Goal: Task Accomplishment & Management: Manage account settings

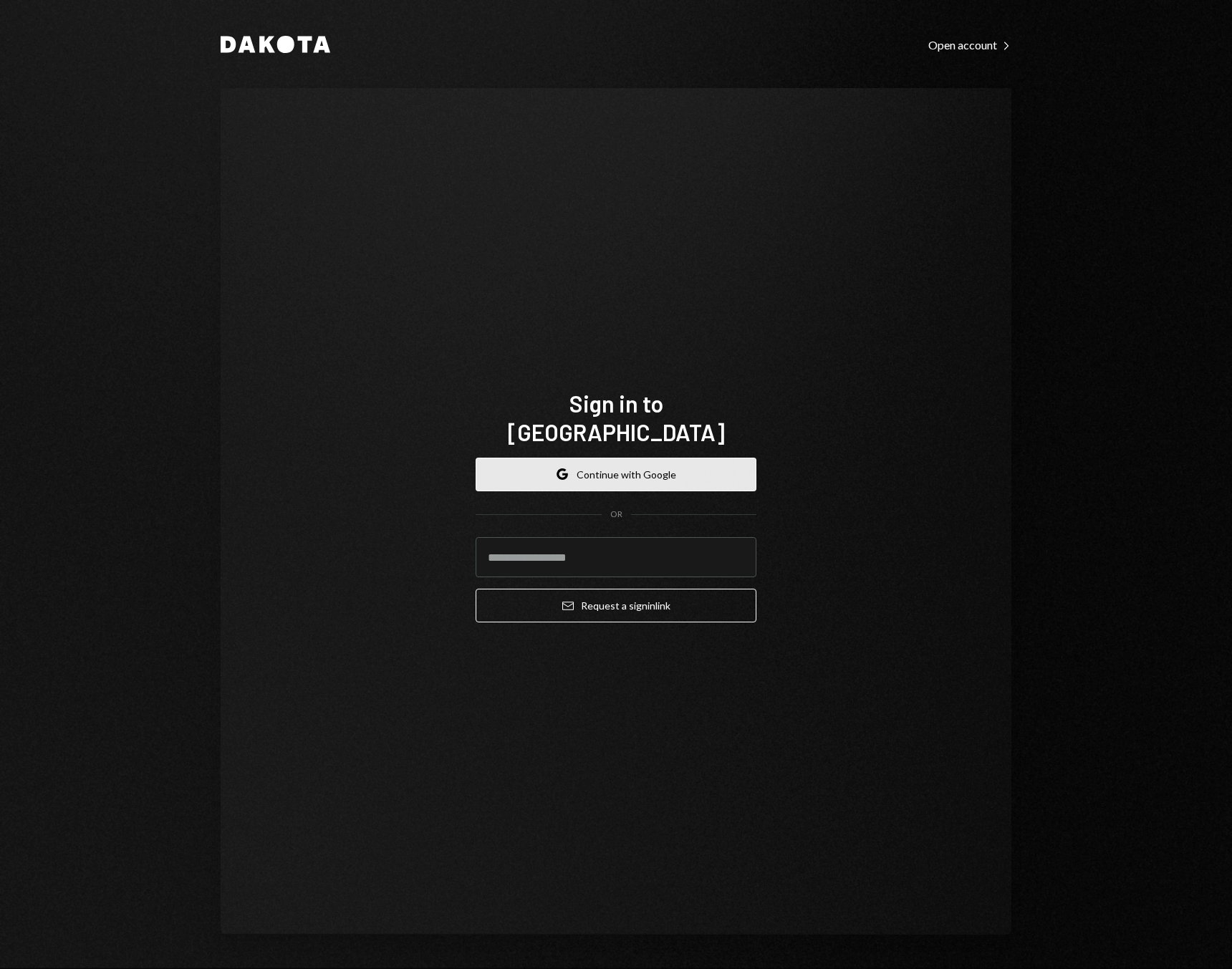
click at [573, 463] on button "Google Continue with Google" at bounding box center [616, 474] width 281 height 34
click at [574, 463] on button "Google Continue with Google" at bounding box center [616, 474] width 281 height 34
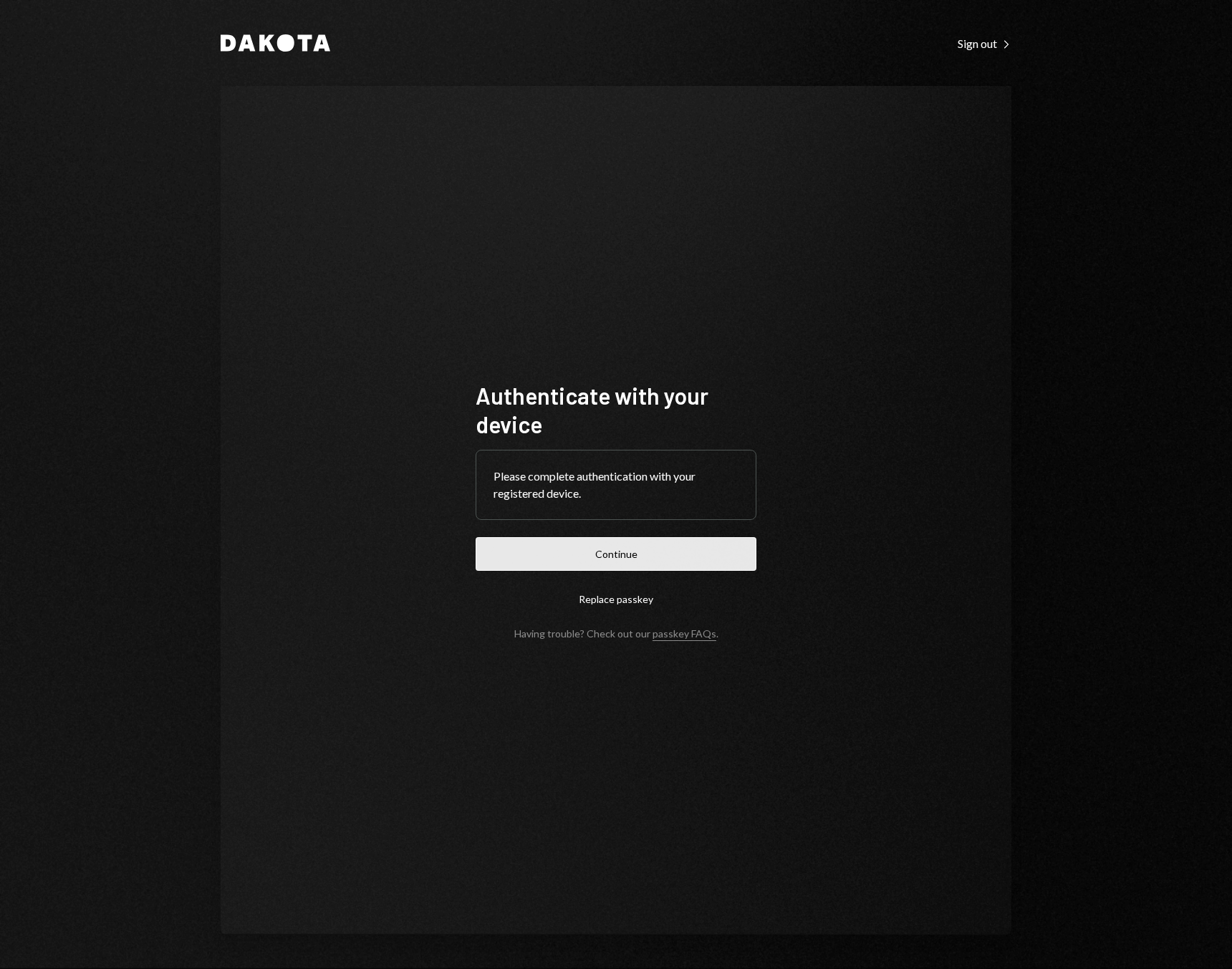
click at [617, 544] on button "Continue" at bounding box center [616, 554] width 281 height 34
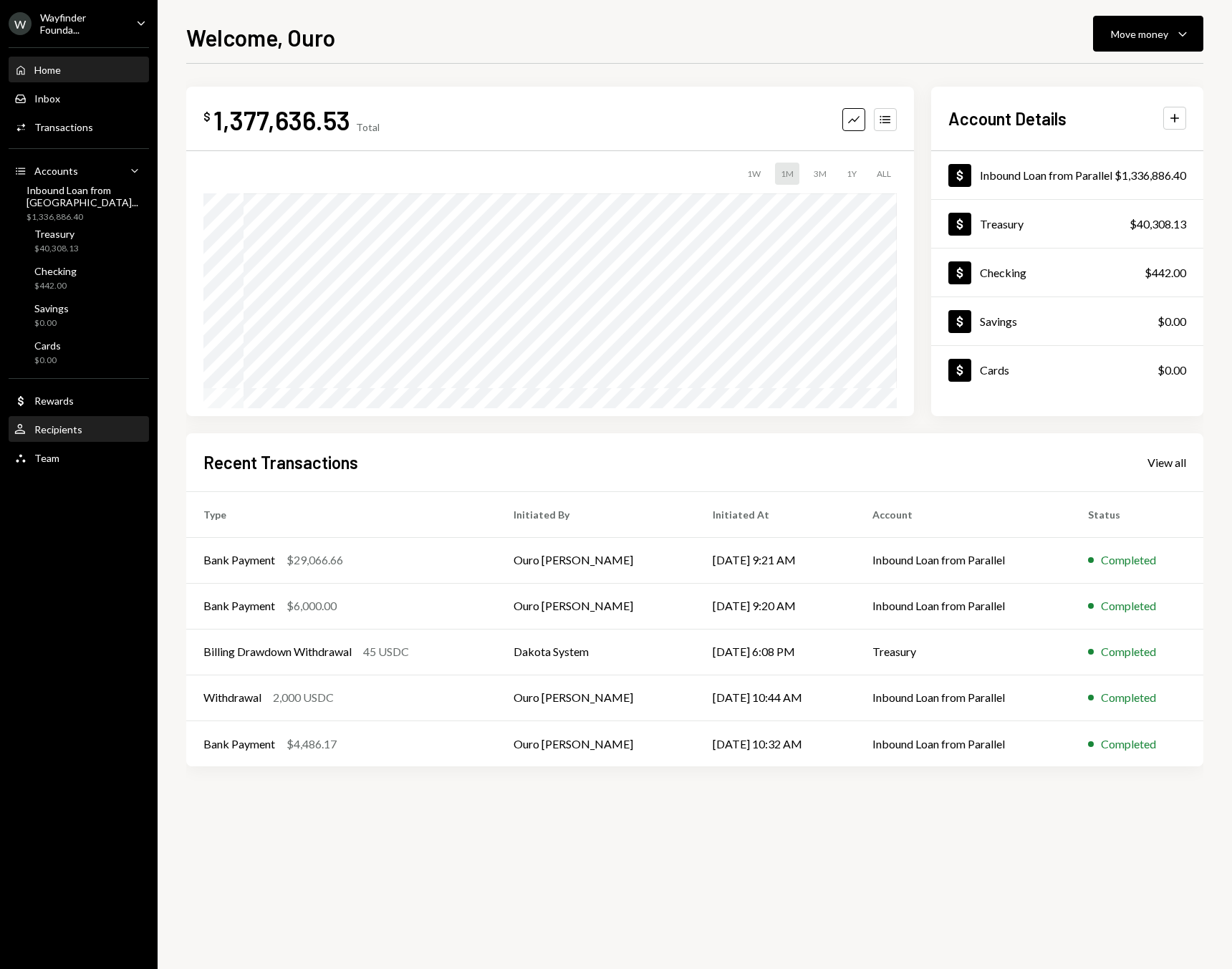
click at [53, 437] on div "User Recipients" at bounding box center [79, 430] width 129 height 24
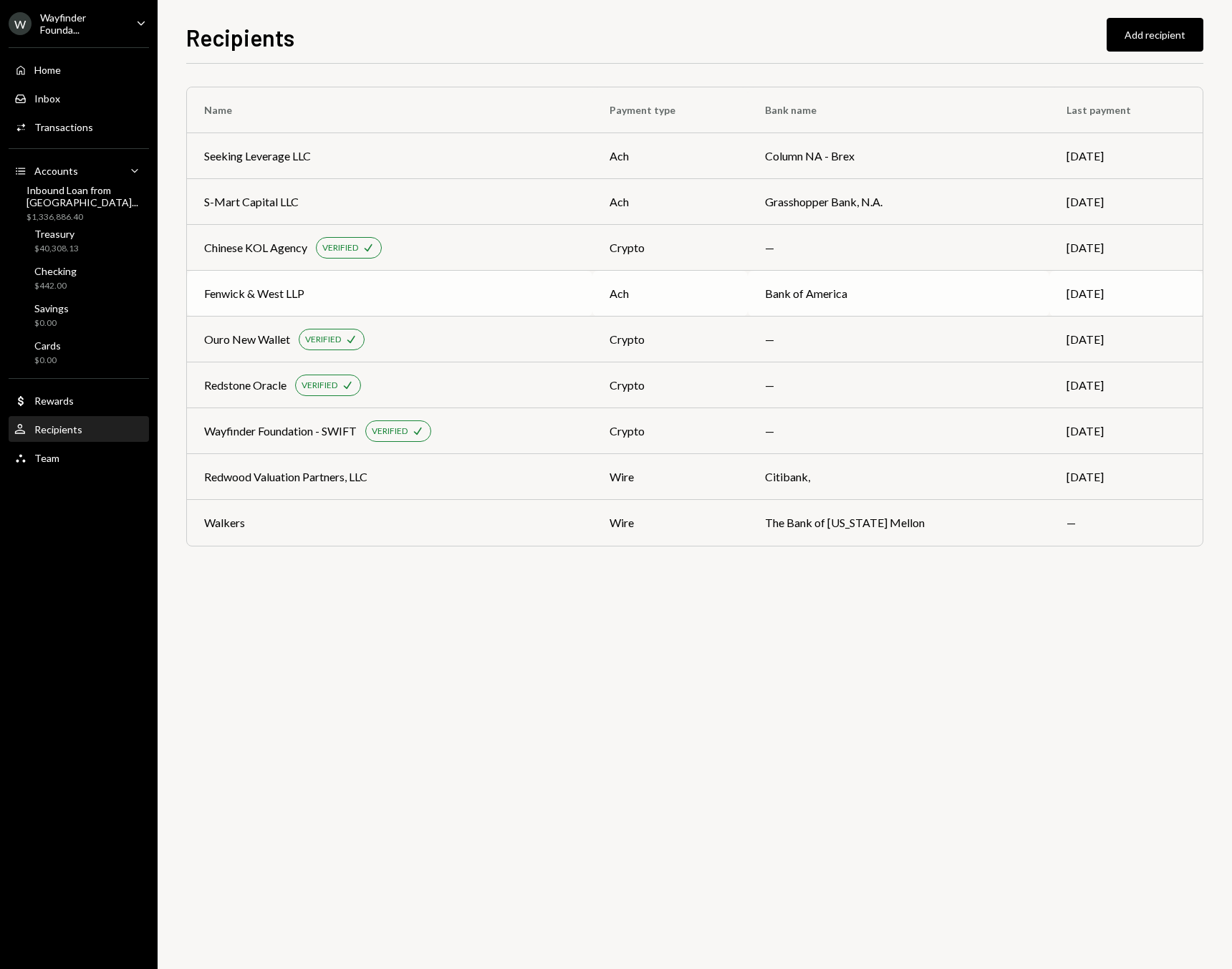
click at [417, 309] on td "Fenwick & West LLP" at bounding box center [390, 294] width 405 height 46
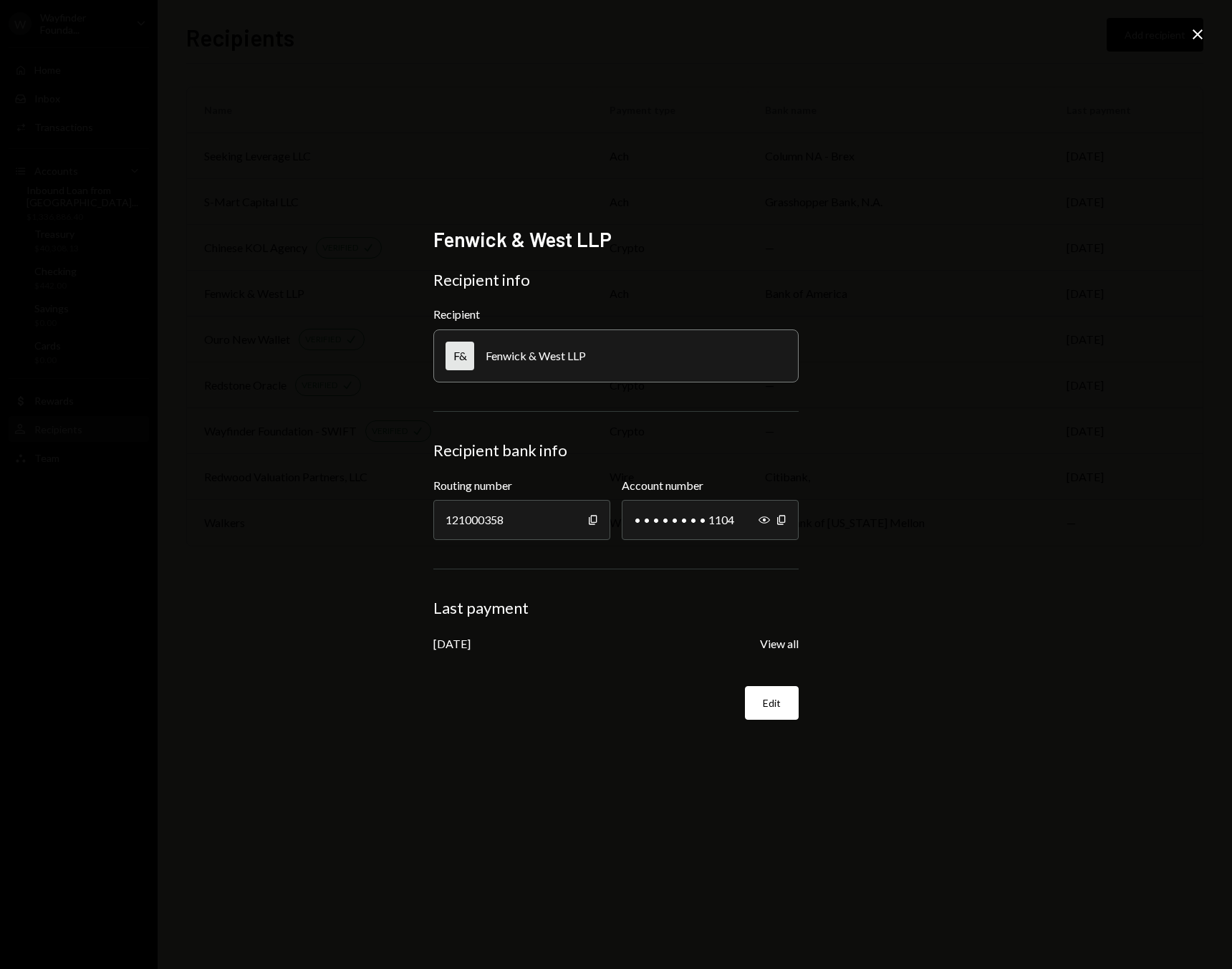
drag, startPoint x: 677, startPoint y: 352, endPoint x: 610, endPoint y: 357, distance: 67.2
click at [677, 351] on div "F& Fenwick & West LLP" at bounding box center [616, 356] width 365 height 53
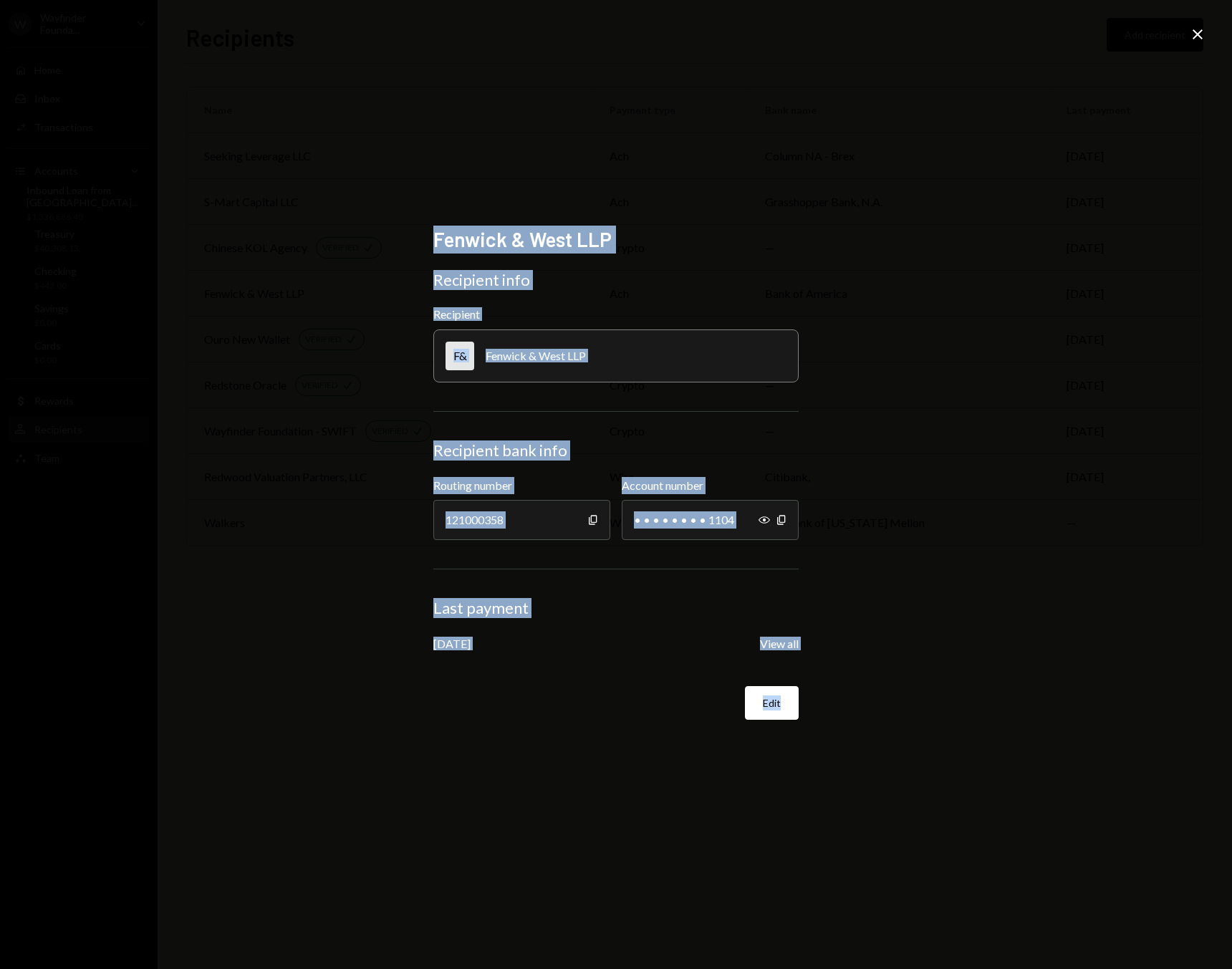
click at [1206, 33] on div "Fenwick & West LLP Recipient info Recipient F& Fenwick & West LLP Recipient ban…" at bounding box center [616, 484] width 1232 height 969
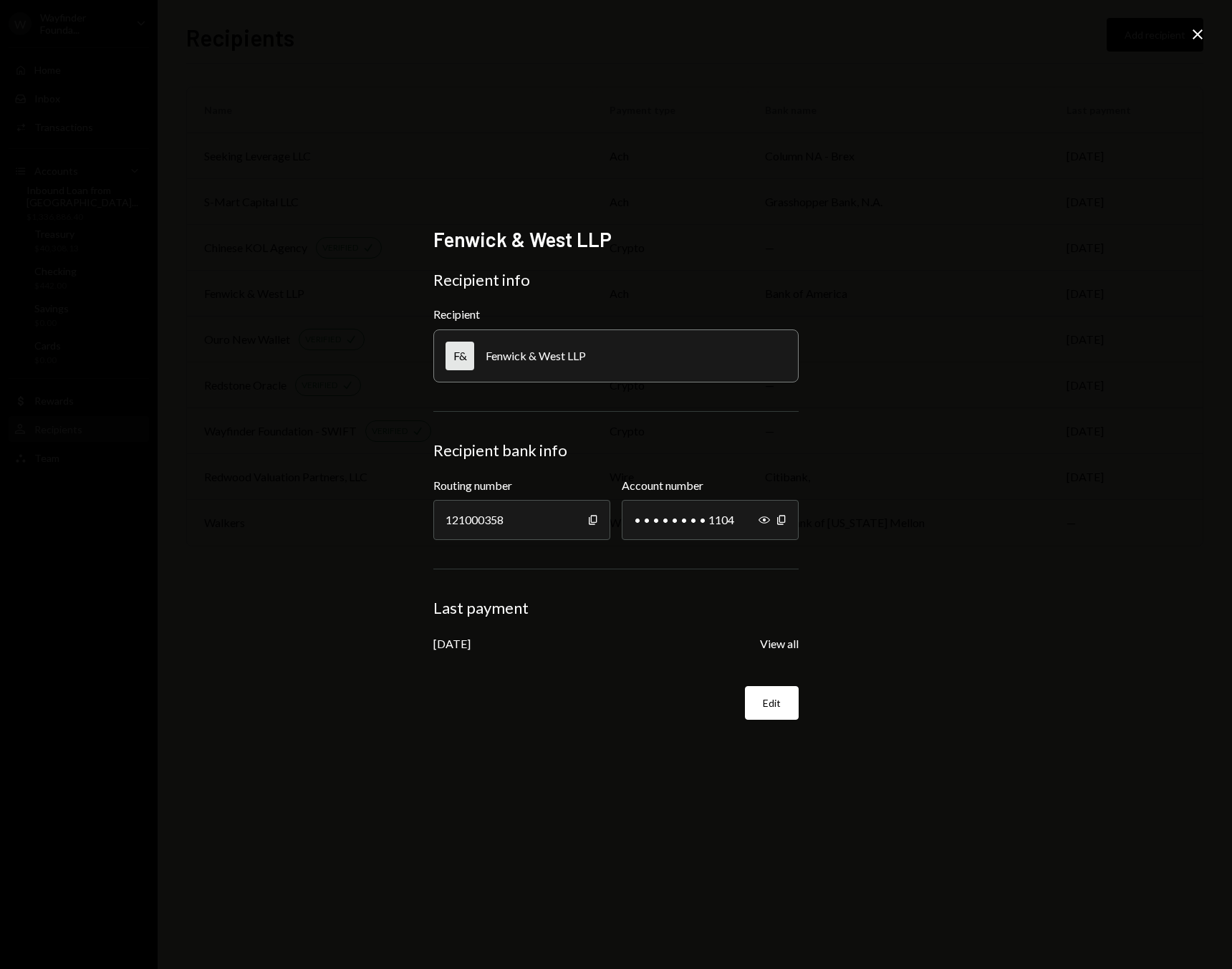
click at [1200, 34] on icon "Close" at bounding box center [1198, 34] width 17 height 17
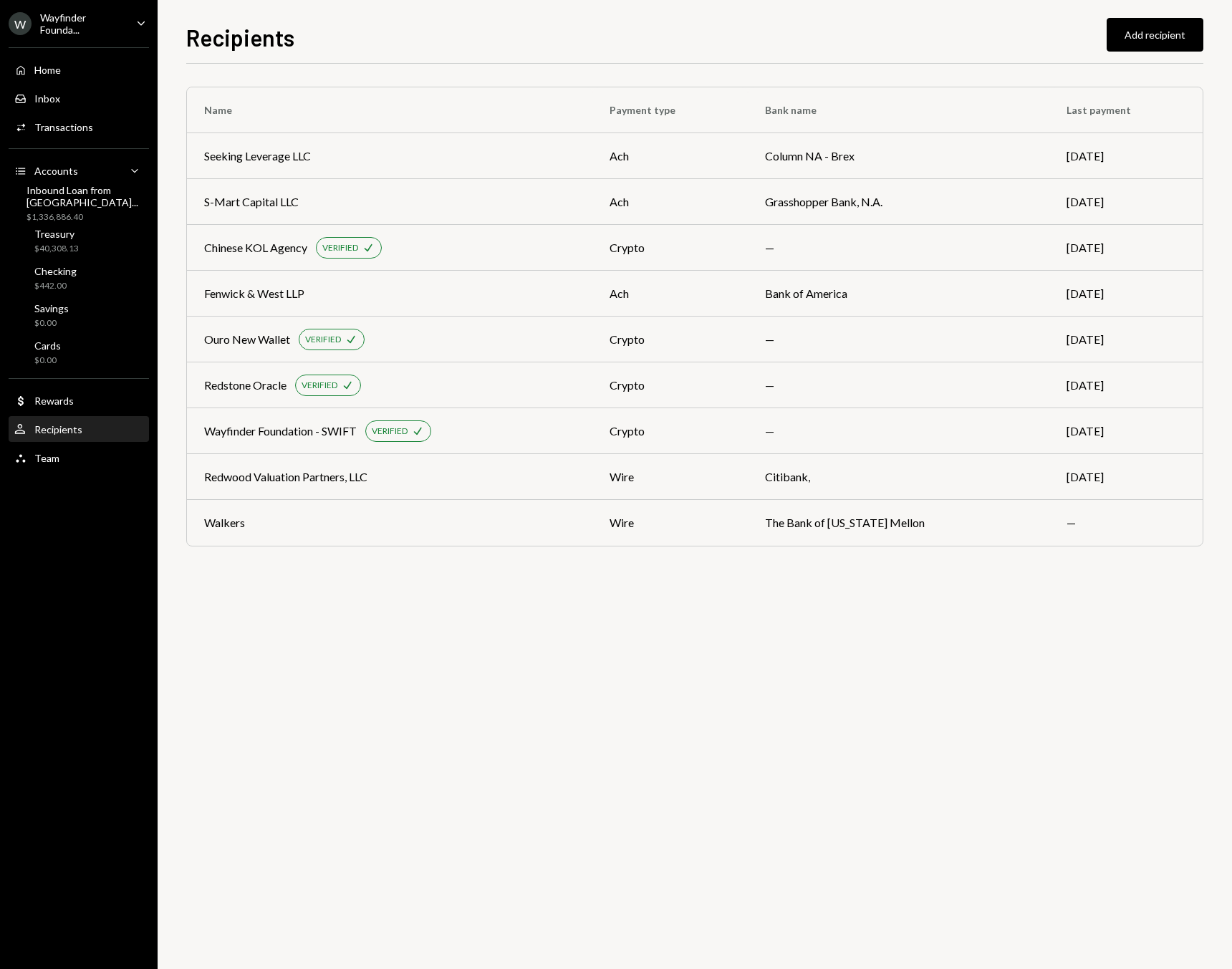
click at [87, 437] on div "User Recipients" at bounding box center [79, 430] width 129 height 24
click at [64, 433] on div "Recipients" at bounding box center [58, 429] width 48 height 12
click at [293, 299] on div "Fenwick & West LLP" at bounding box center [254, 294] width 100 height 17
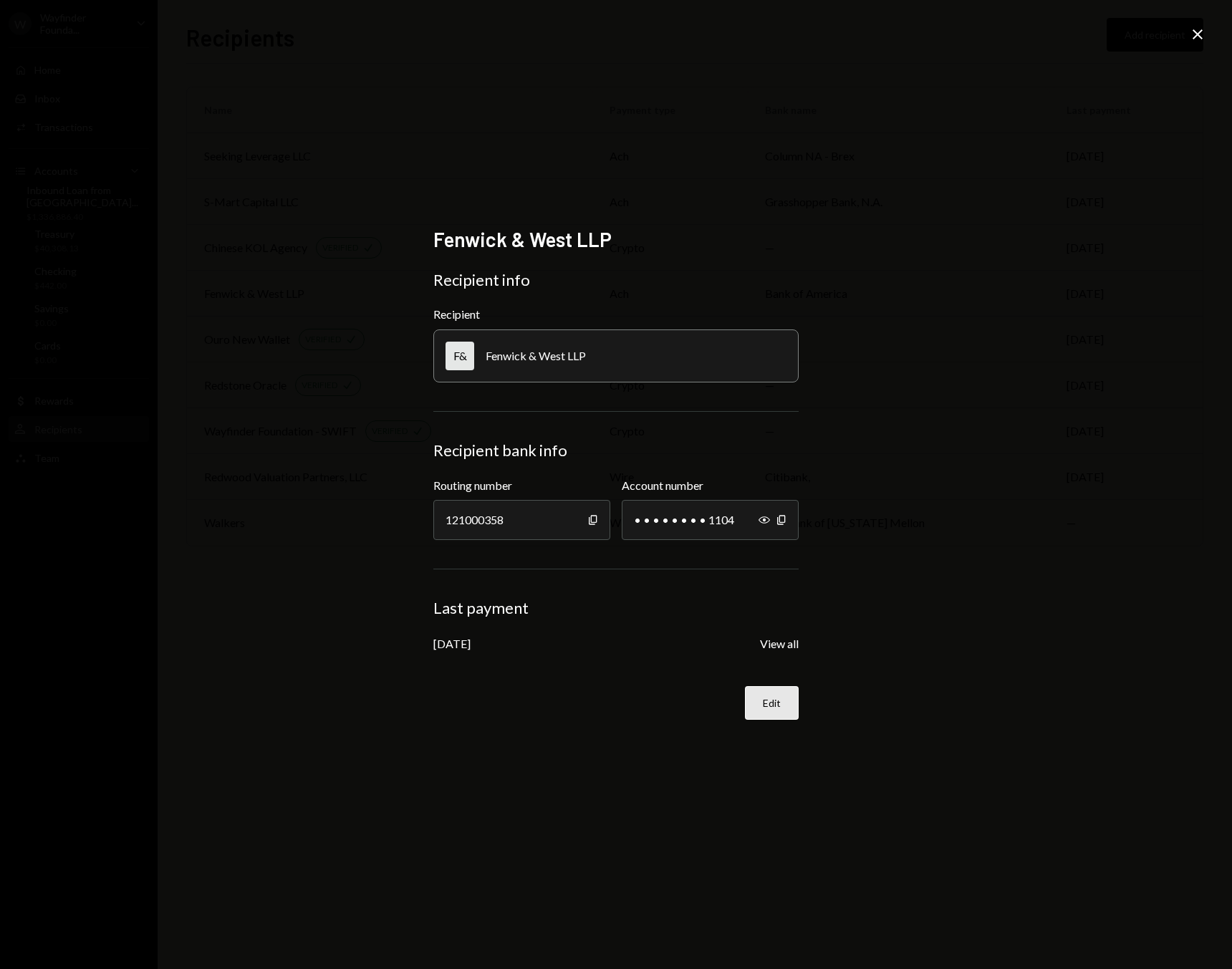
click at [757, 707] on button "Edit" at bounding box center [771, 703] width 54 height 34
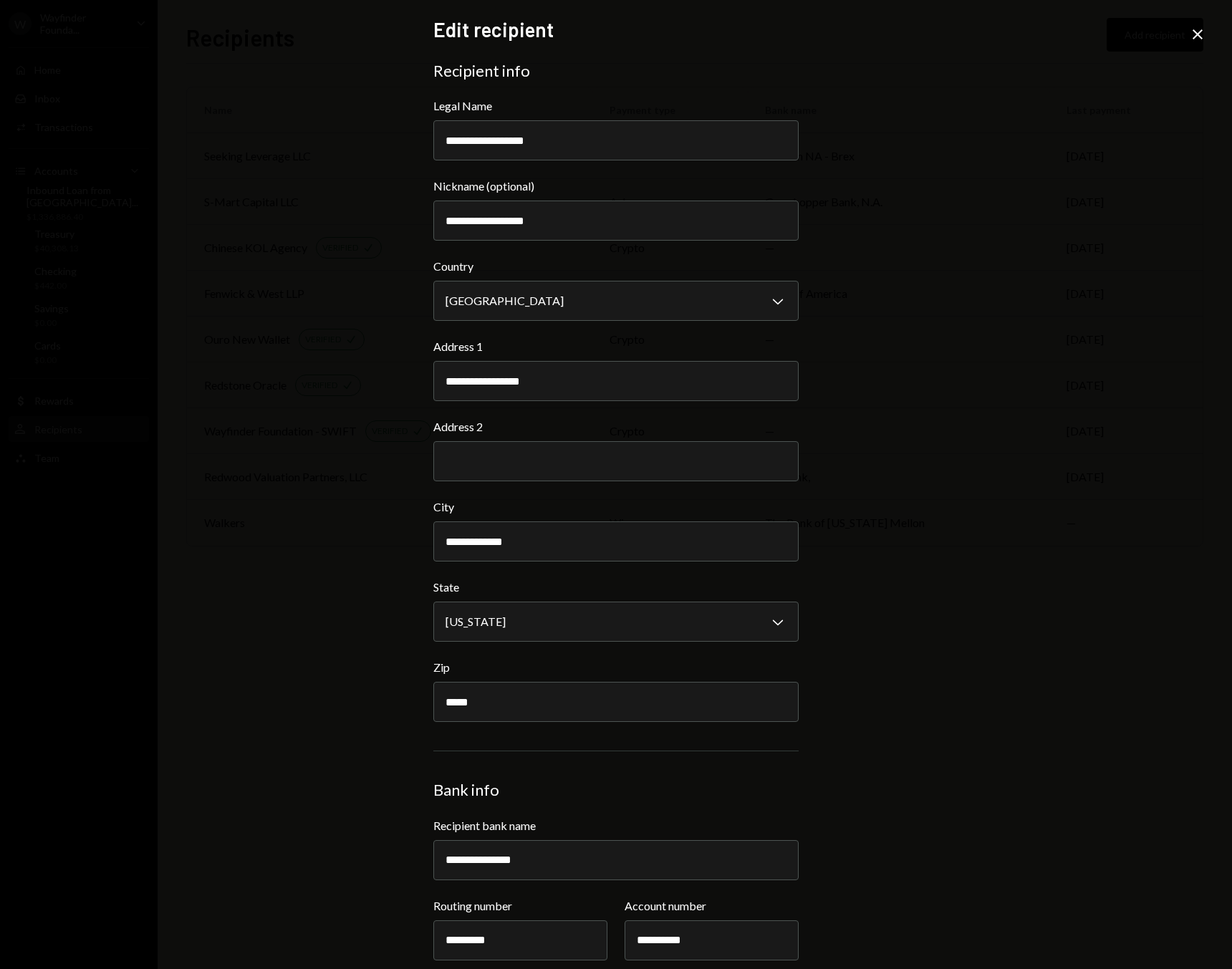
scroll to position [65, 0]
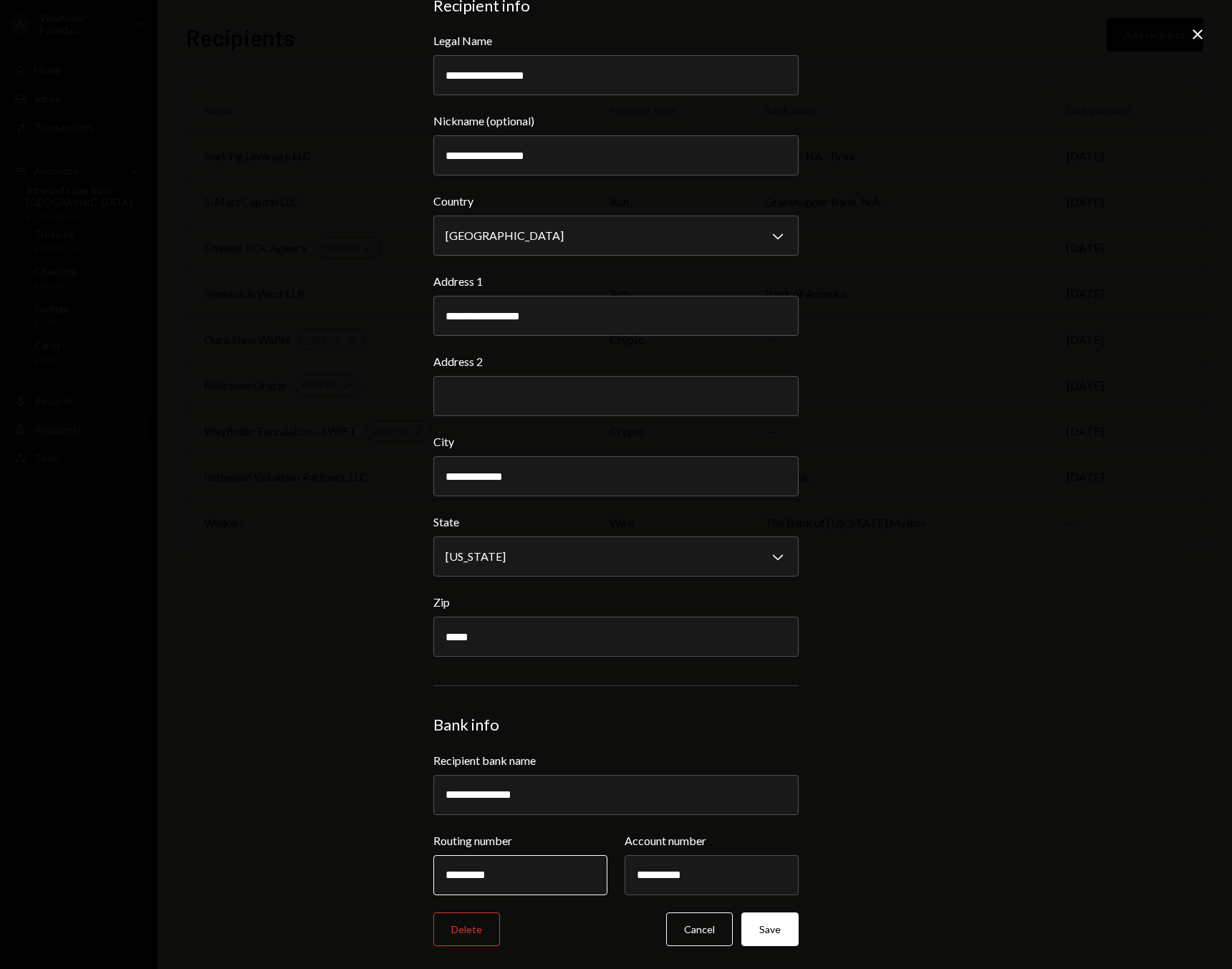
click at [529, 882] on input "*********" at bounding box center [520, 875] width 174 height 40
